Goal: Task Accomplishment & Management: Manage account settings

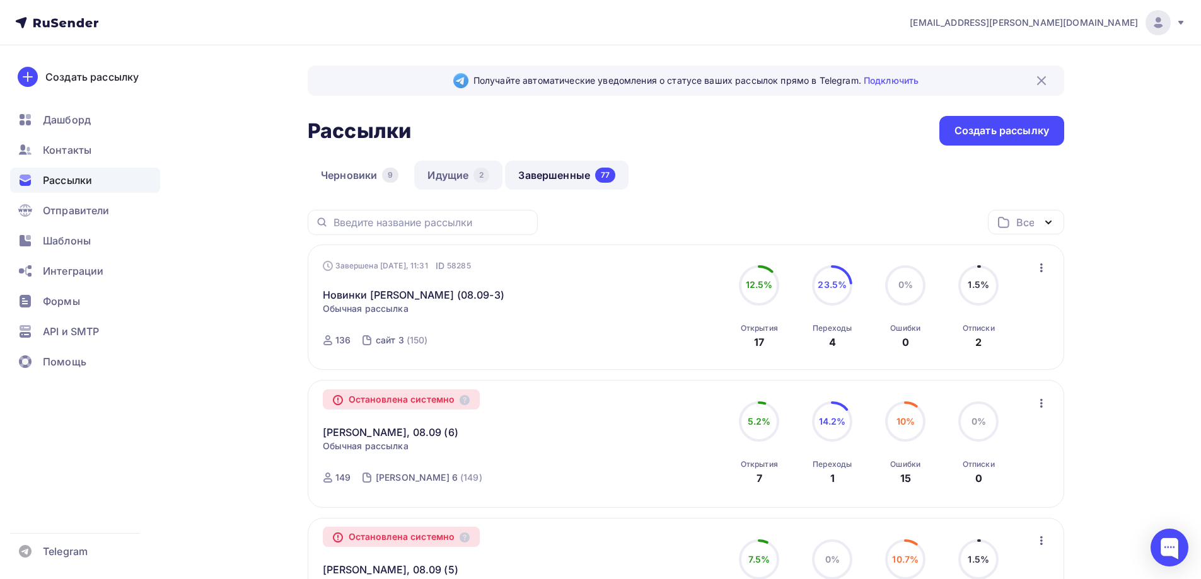
click at [709, 137] on div "Рассылки Рассылки Создать рассылку" at bounding box center [686, 131] width 757 height 30
click at [439, 178] on link "Идущие 2" at bounding box center [458, 175] width 88 height 29
click at [444, 178] on link "Идущие 2" at bounding box center [458, 175] width 88 height 29
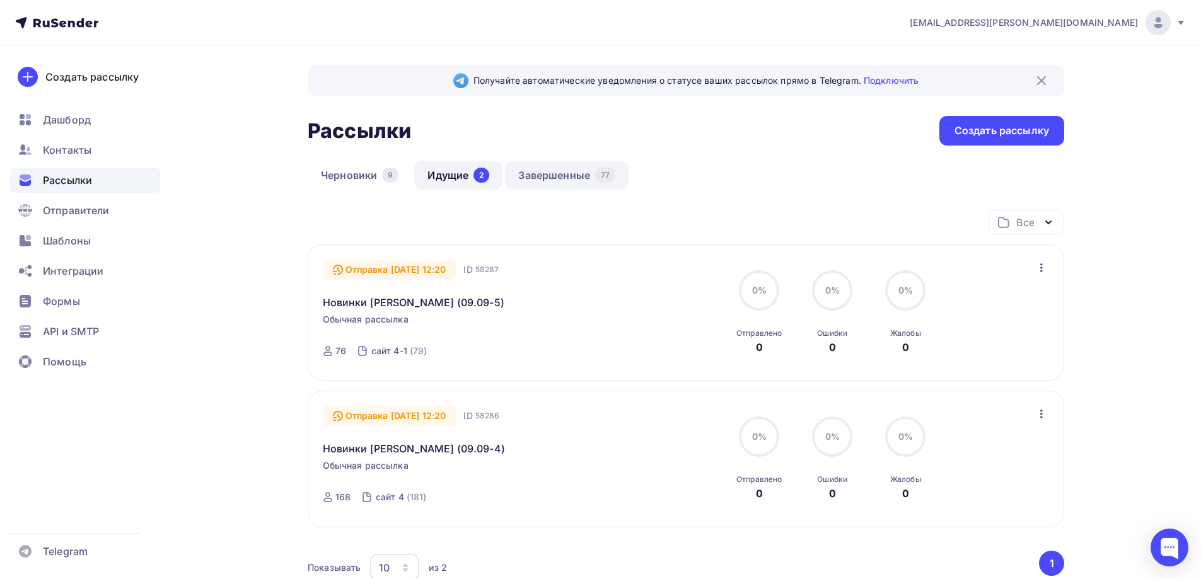
click at [542, 177] on link "Завершенные 77" at bounding box center [567, 175] width 124 height 29
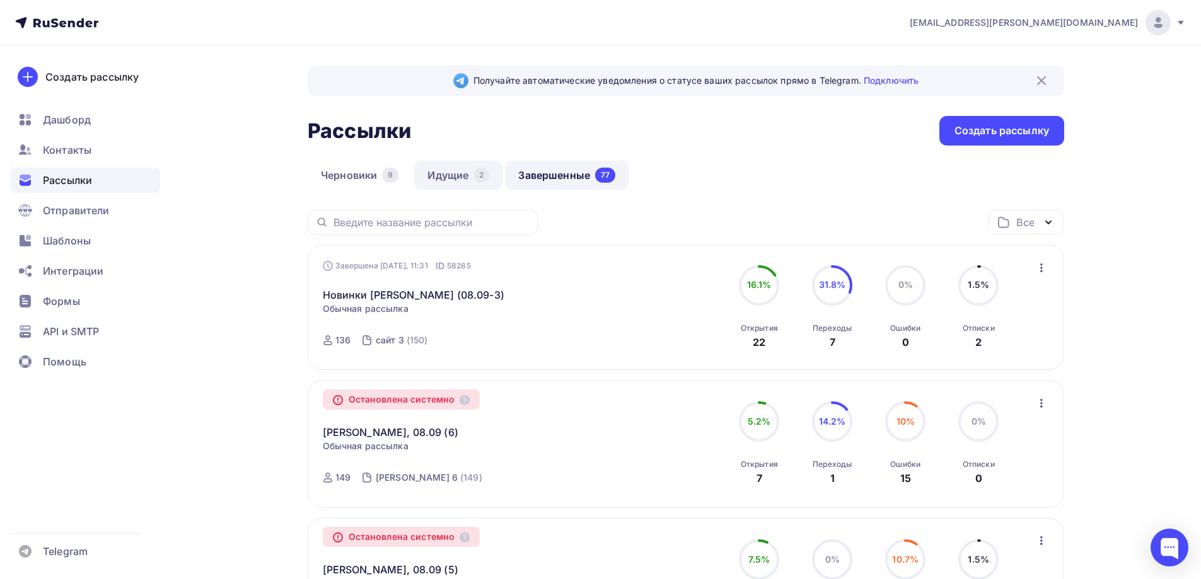
click at [455, 163] on link "Идущие 2" at bounding box center [458, 175] width 88 height 29
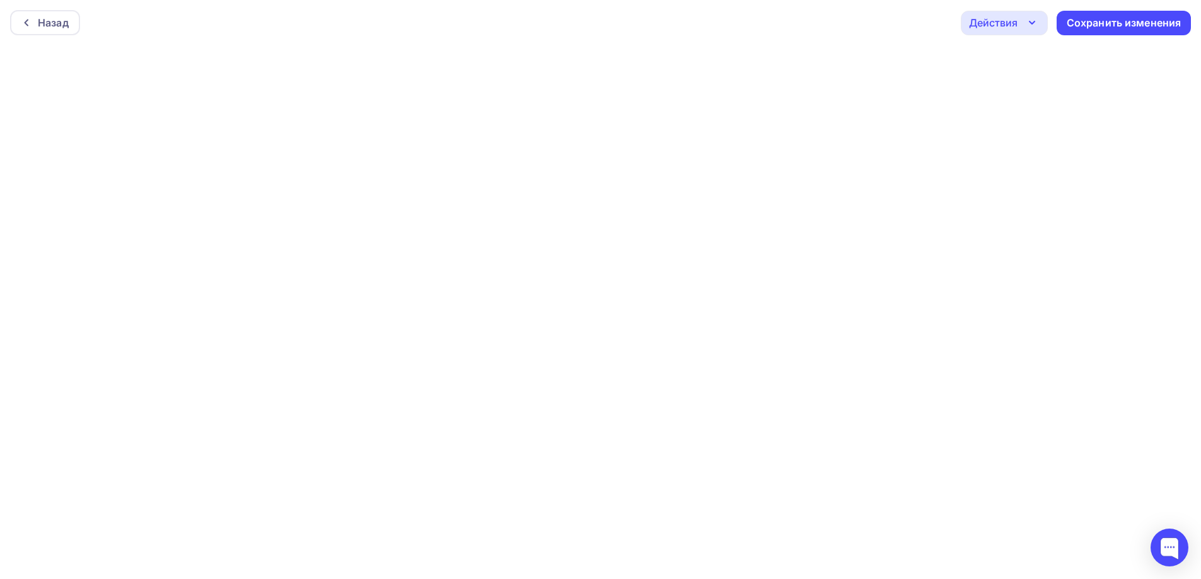
click at [780, 25] on div "Назад Действия Отправить тестовое письмо Предпросмотр Выйти без сохранения Сохр…" at bounding box center [600, 22] width 1201 height 45
